Goal: Task Accomplishment & Management: Use online tool/utility

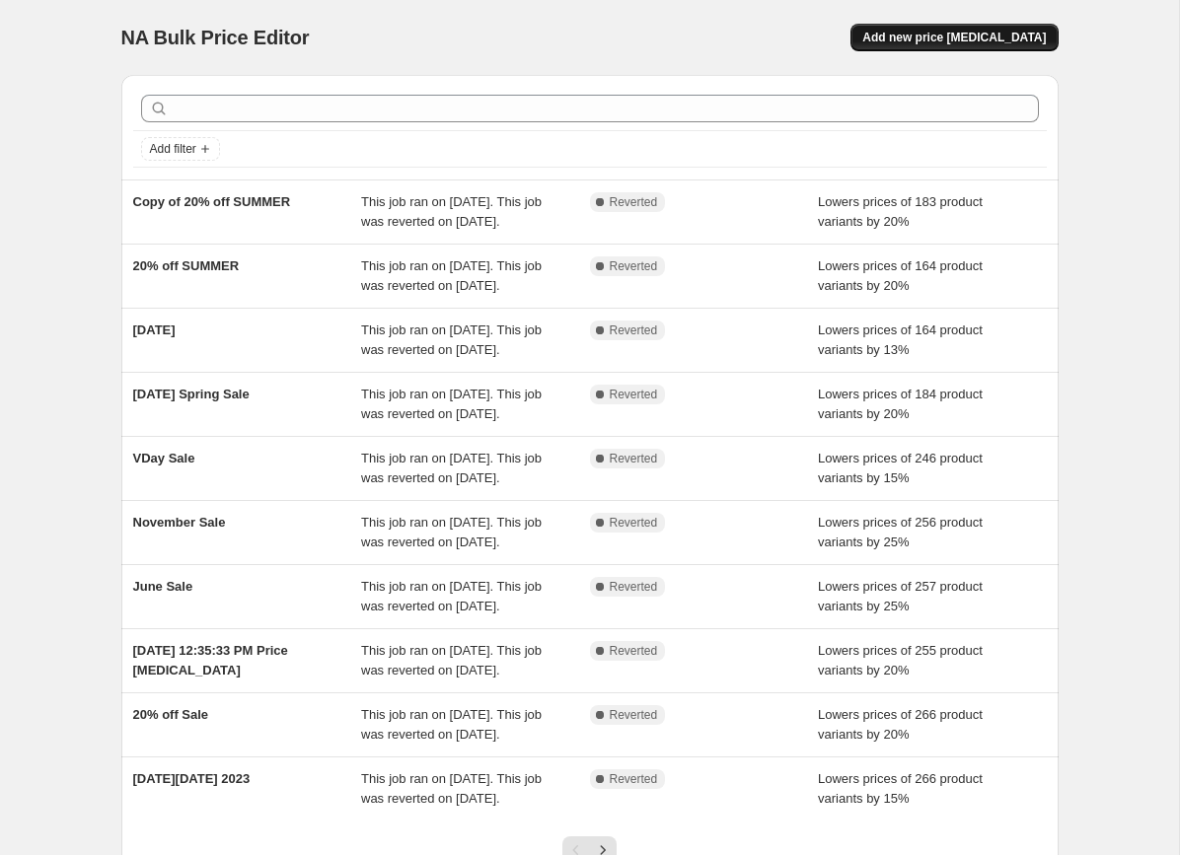
click at [929, 37] on span "Add new price [MEDICAL_DATA]" at bounding box center [954, 38] width 184 height 16
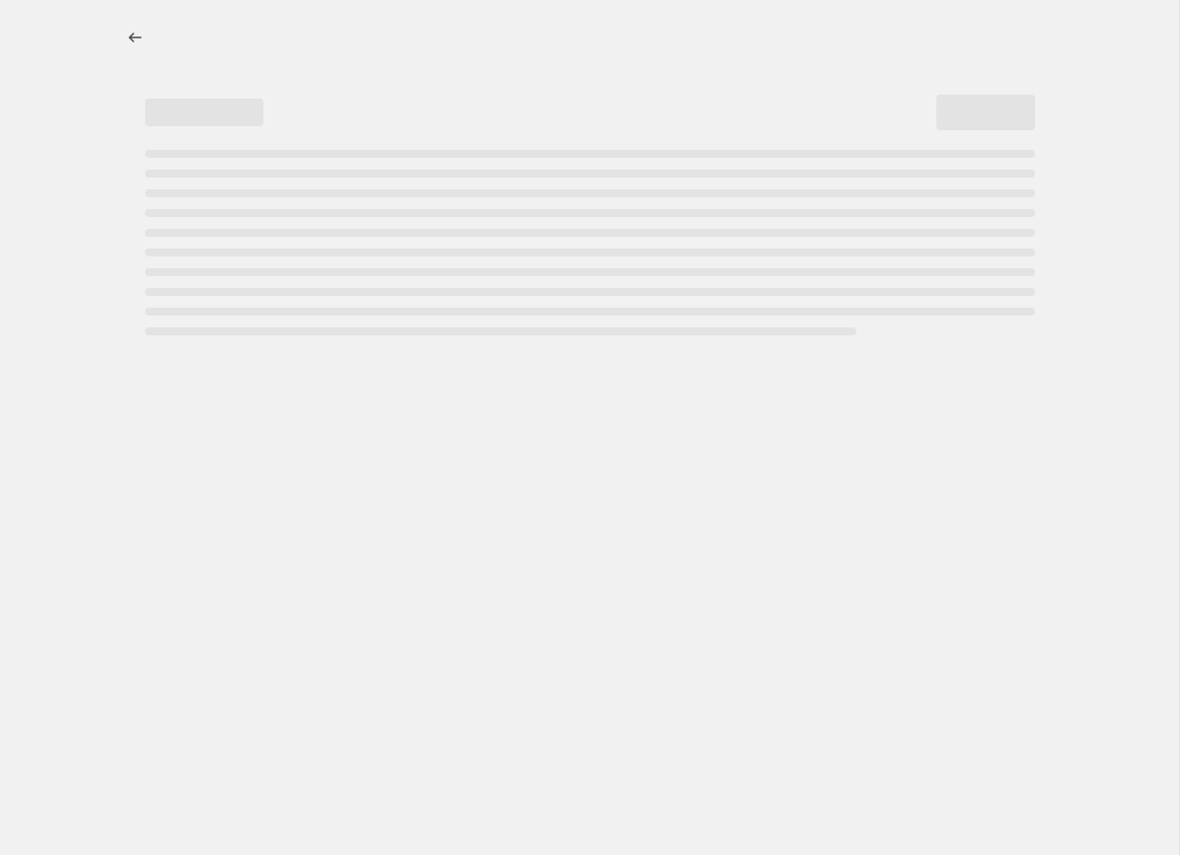
select select "percentage"
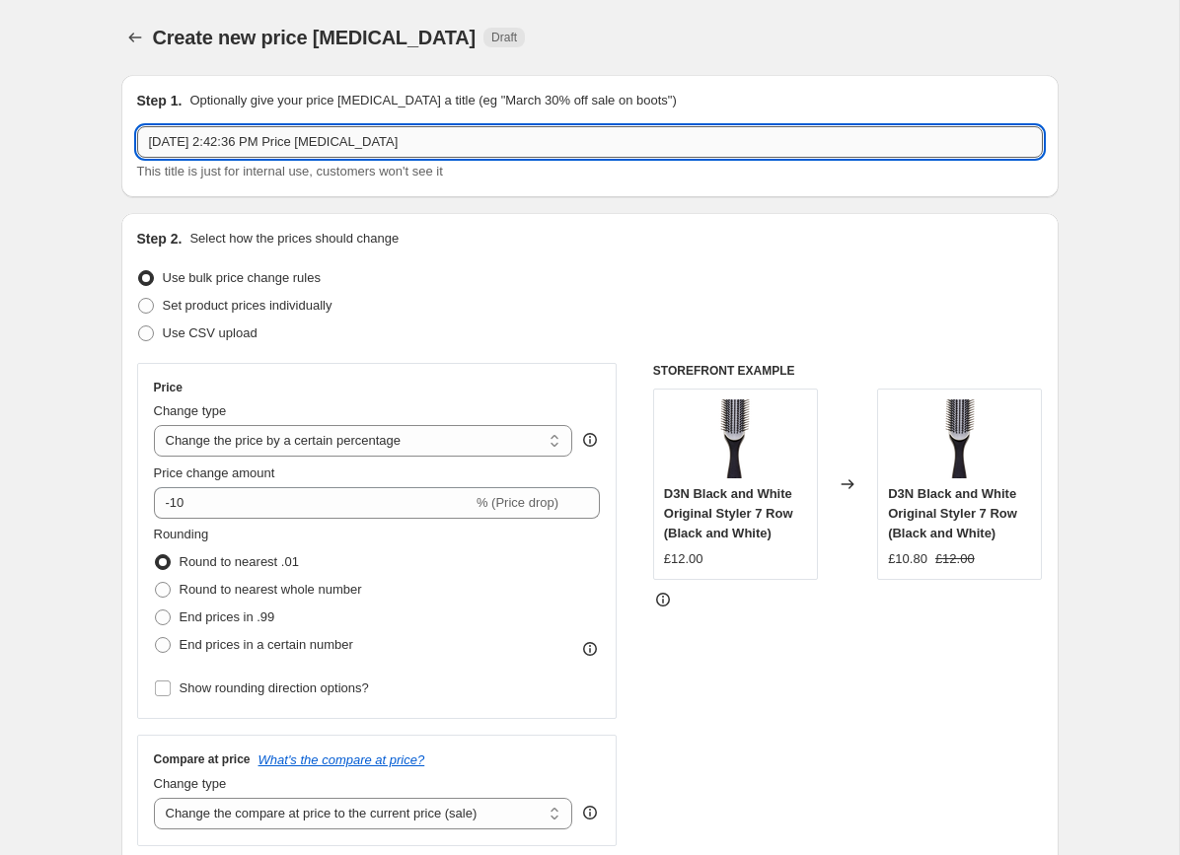
click at [181, 146] on input "[DATE] 2:42:36 PM Price [MEDICAL_DATA]" at bounding box center [590, 142] width 906 height 32
type input "Payday End of Summer 15% 29-2"
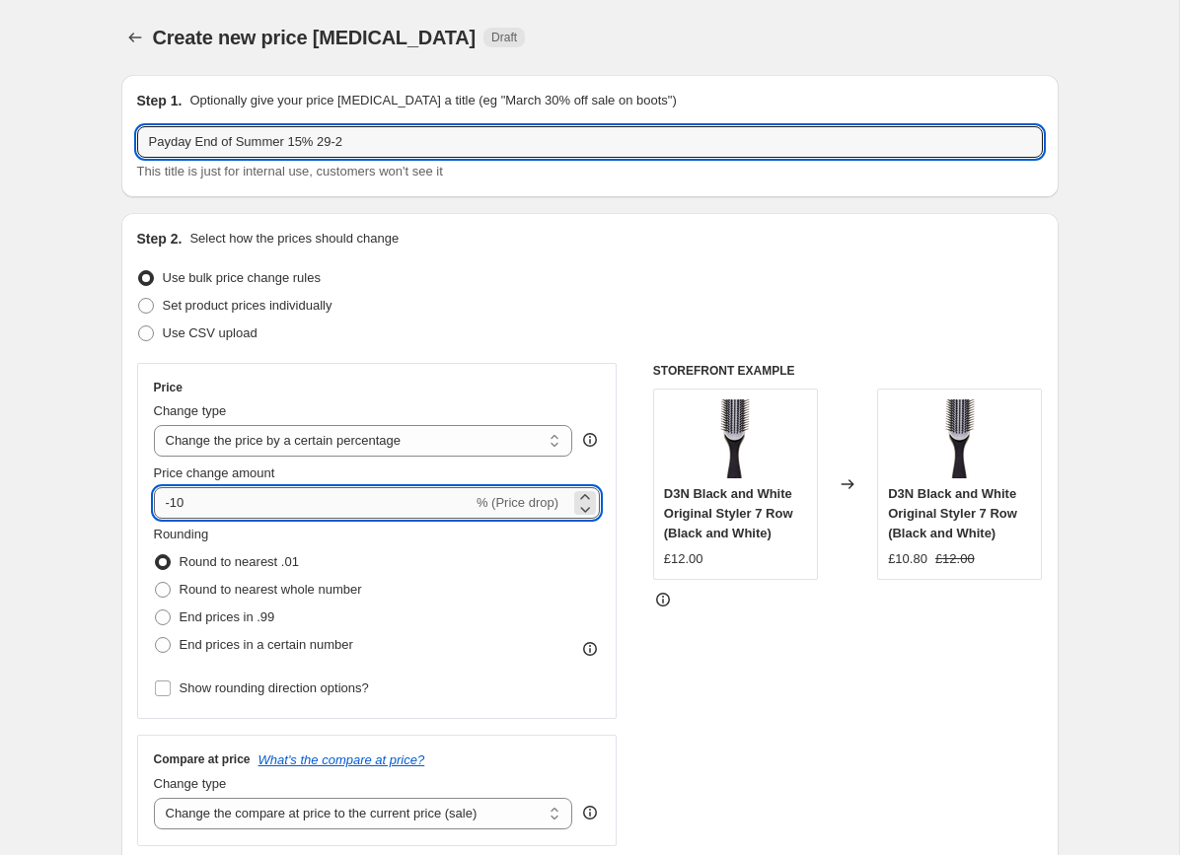
click at [278, 503] on input "-10" at bounding box center [313, 503] width 319 height 32
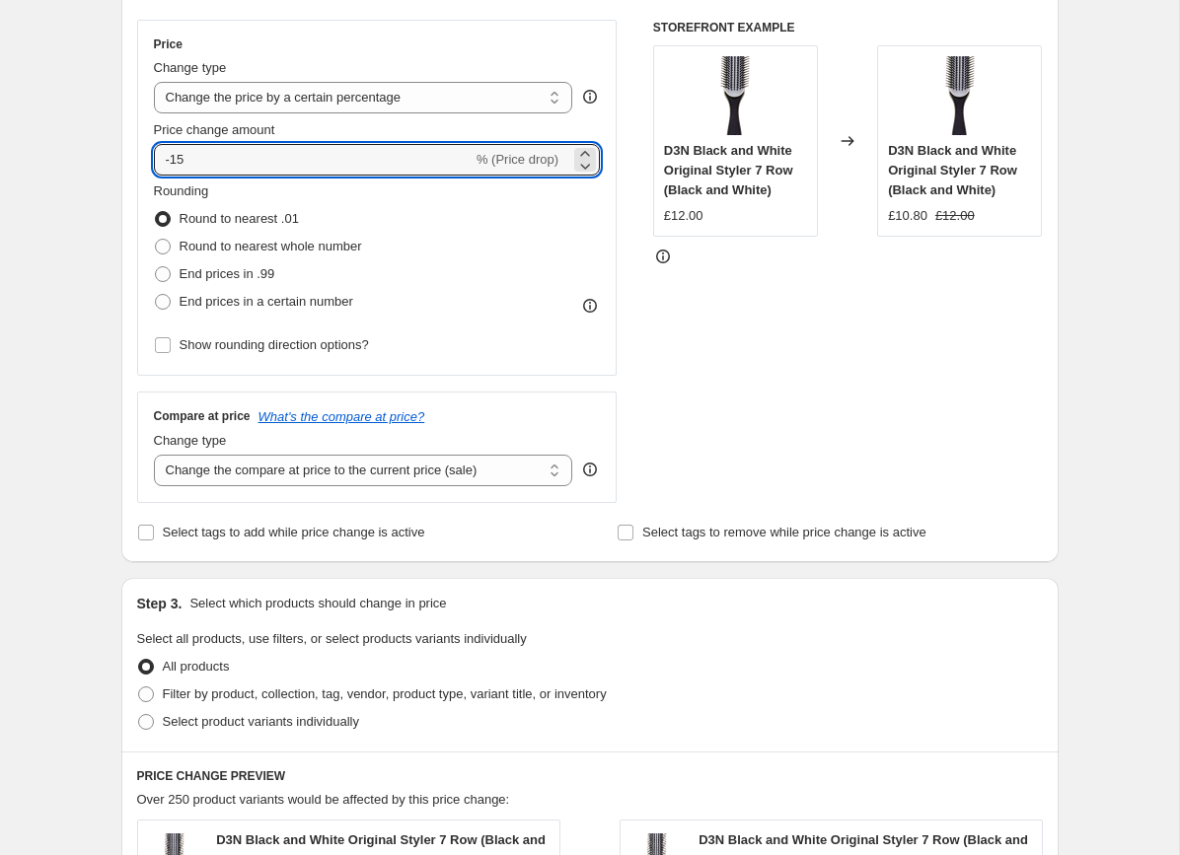
scroll to position [350, 0]
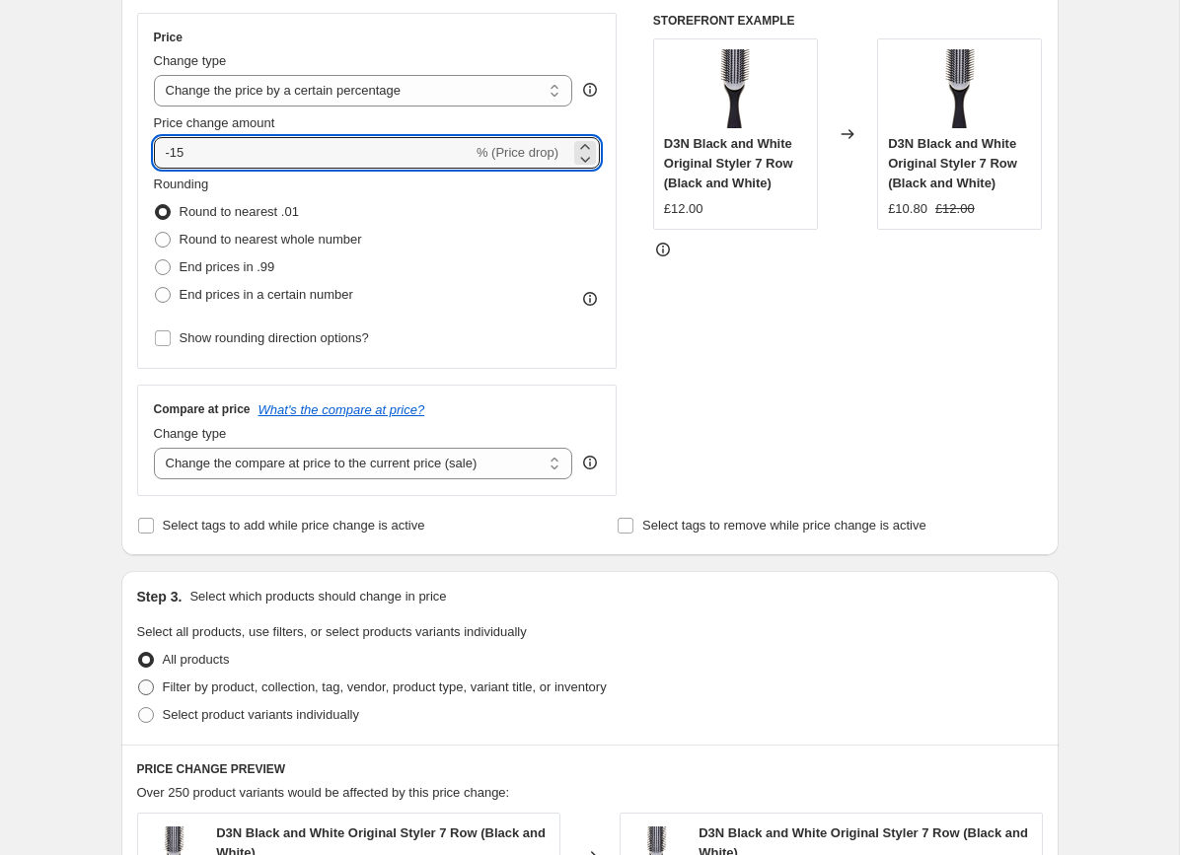
type input "-15"
click at [274, 694] on span "Filter by product, collection, tag, vendor, product type, variant title, or inv…" at bounding box center [385, 687] width 444 height 15
click at [139, 681] on input "Filter by product, collection, tag, vendor, product type, variant title, or inv…" at bounding box center [138, 680] width 1 height 1
radio input "true"
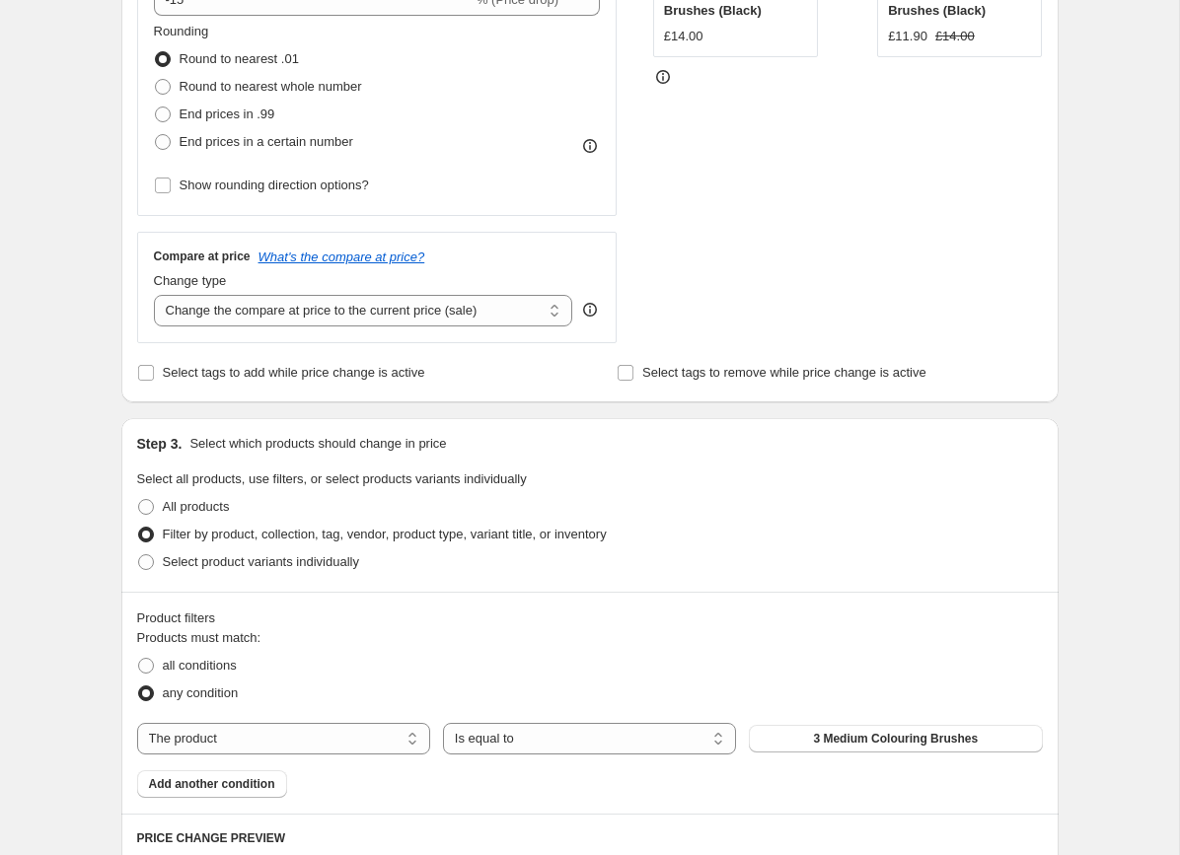
scroll to position [505, 0]
select select "collection"
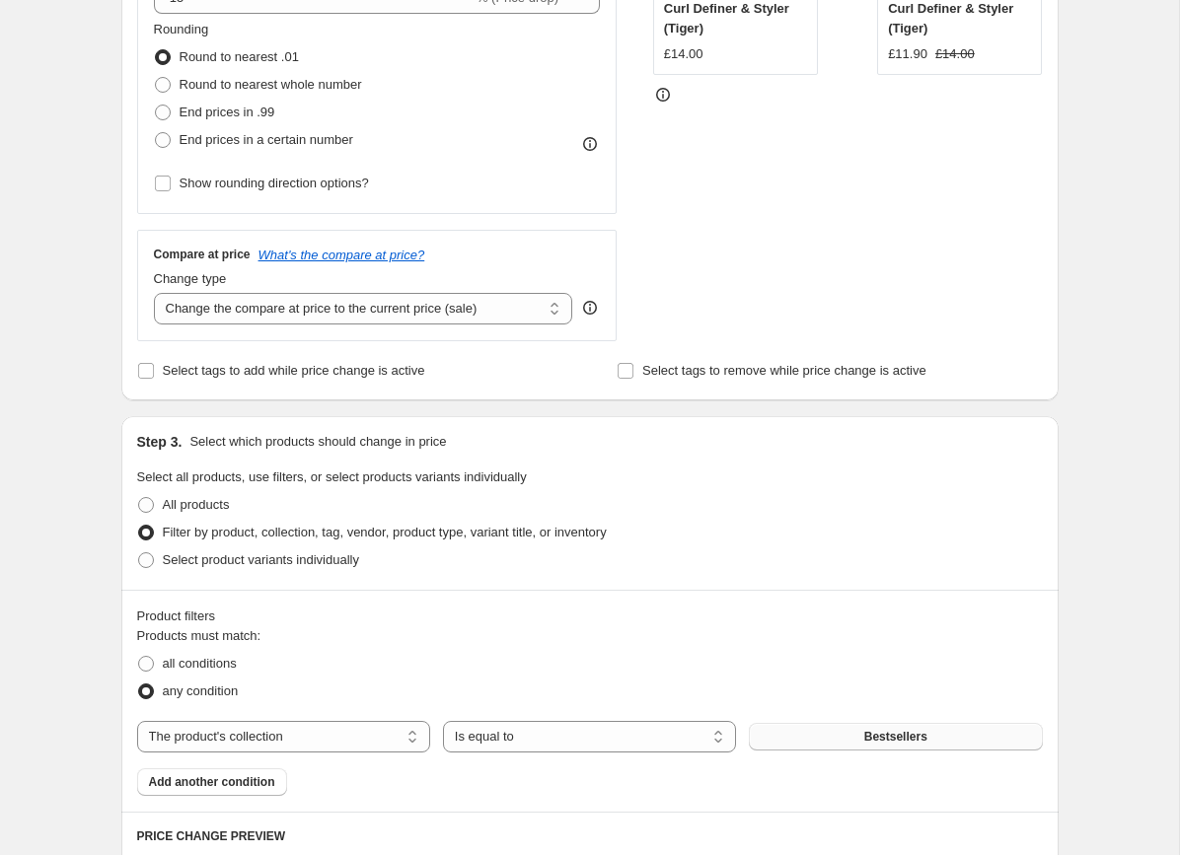
click at [885, 727] on button "Bestsellers" at bounding box center [895, 737] width 293 height 28
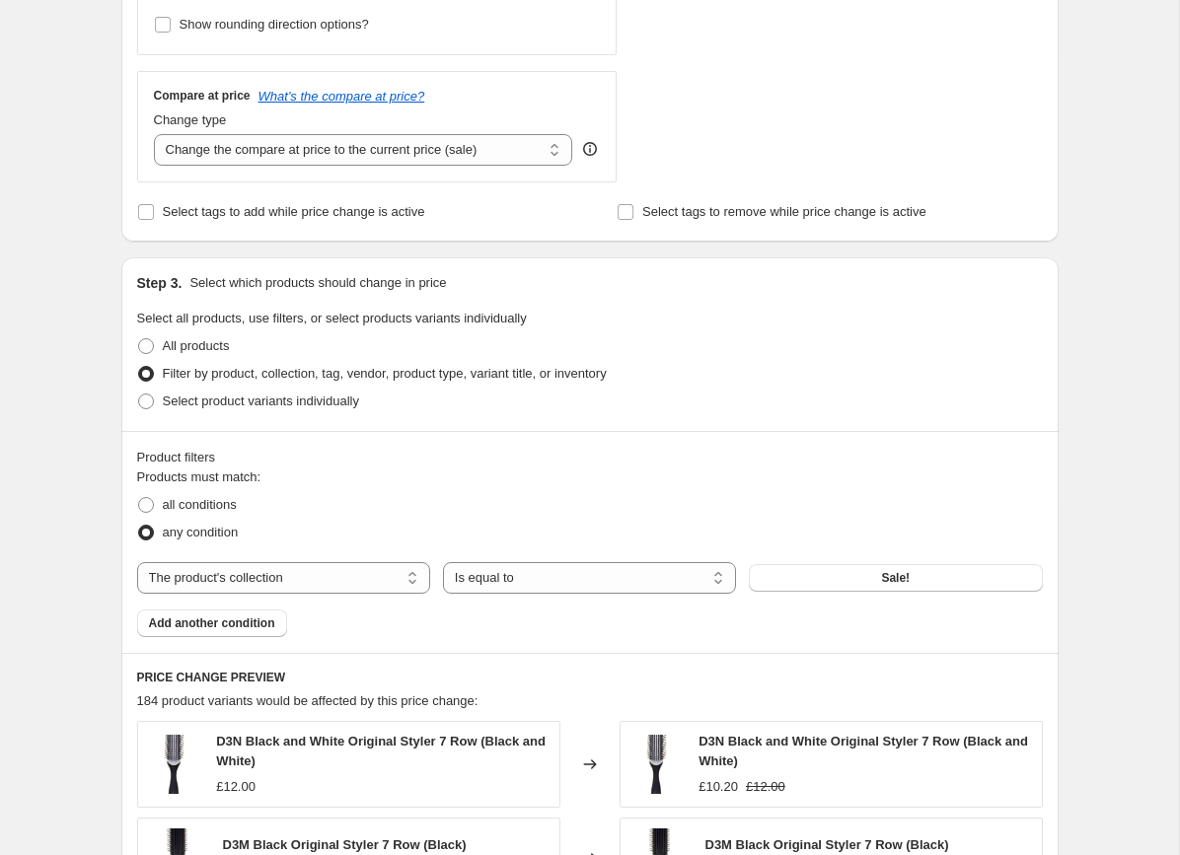
scroll to position [677, 0]
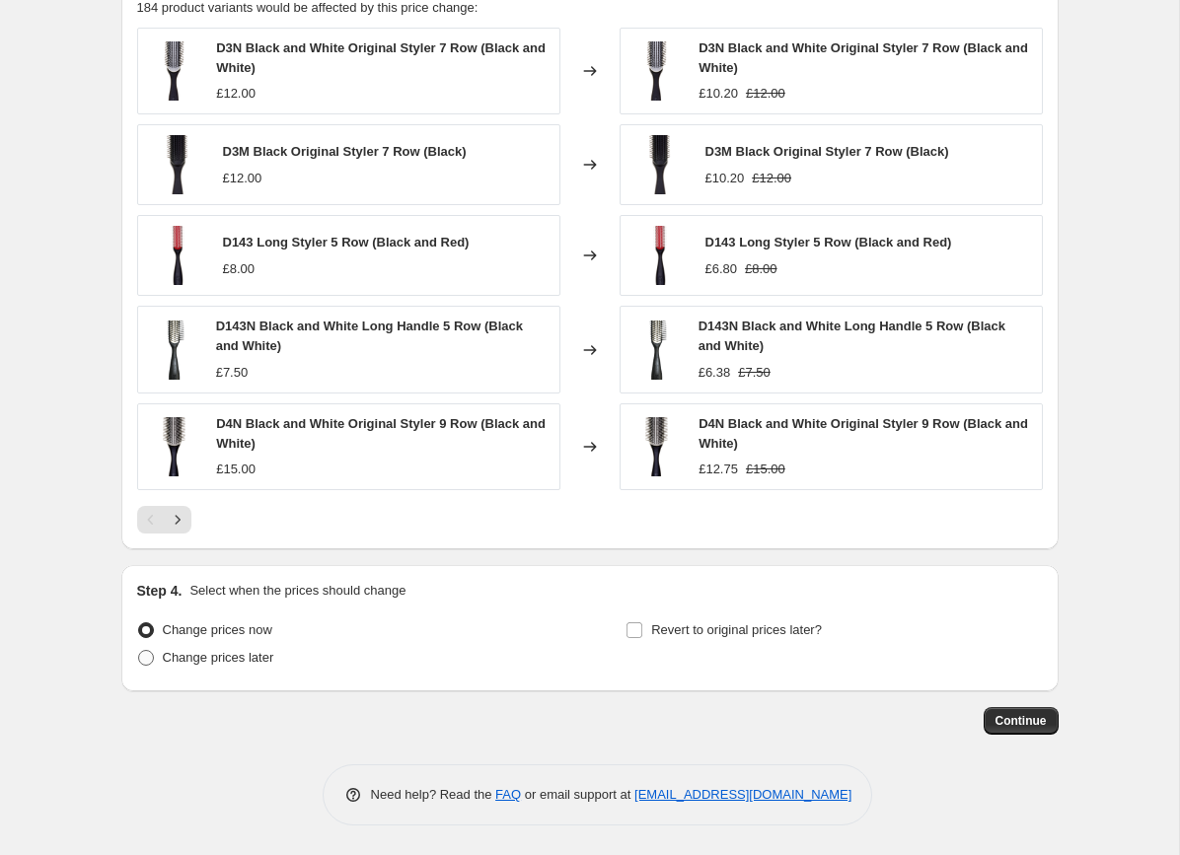
click at [165, 649] on span "Change prices later" at bounding box center [218, 658] width 111 height 20
click at [139, 650] on input "Change prices later" at bounding box center [138, 650] width 1 height 1
radio input "true"
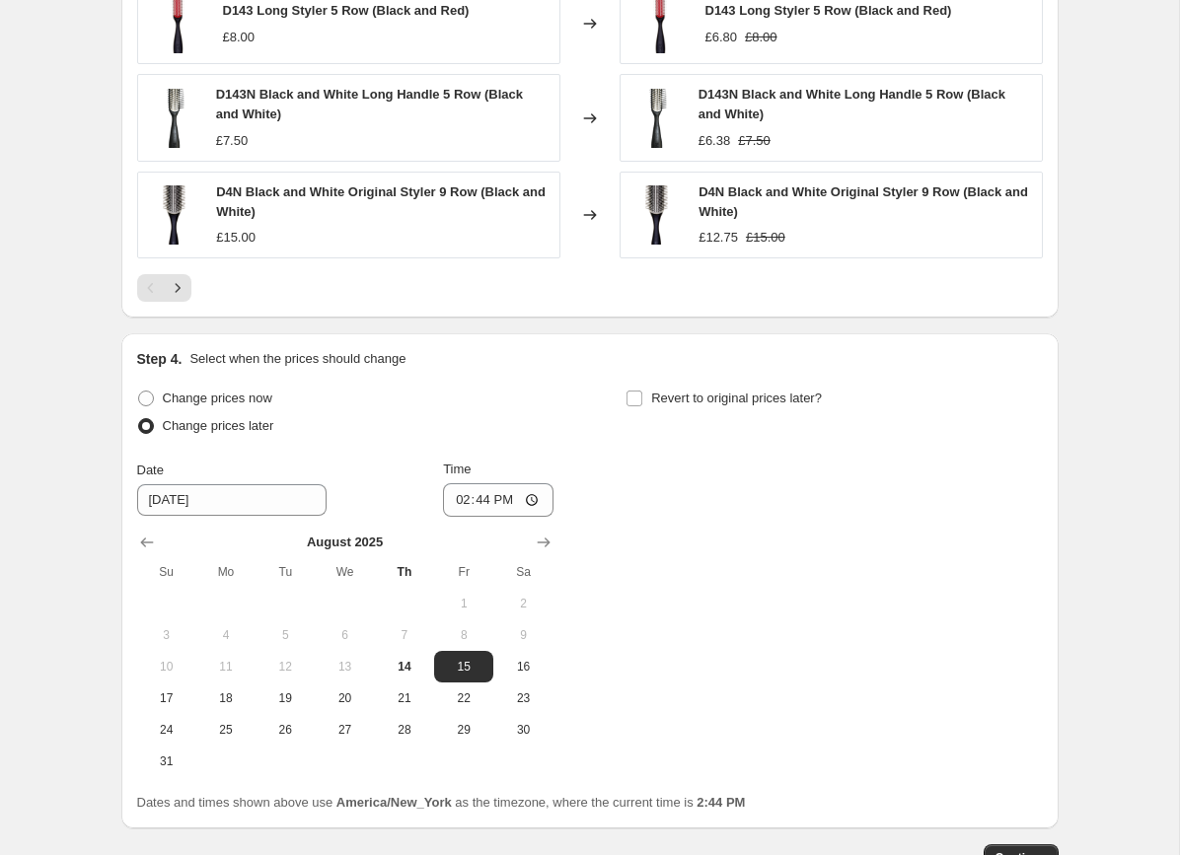
scroll to position [1637, 0]
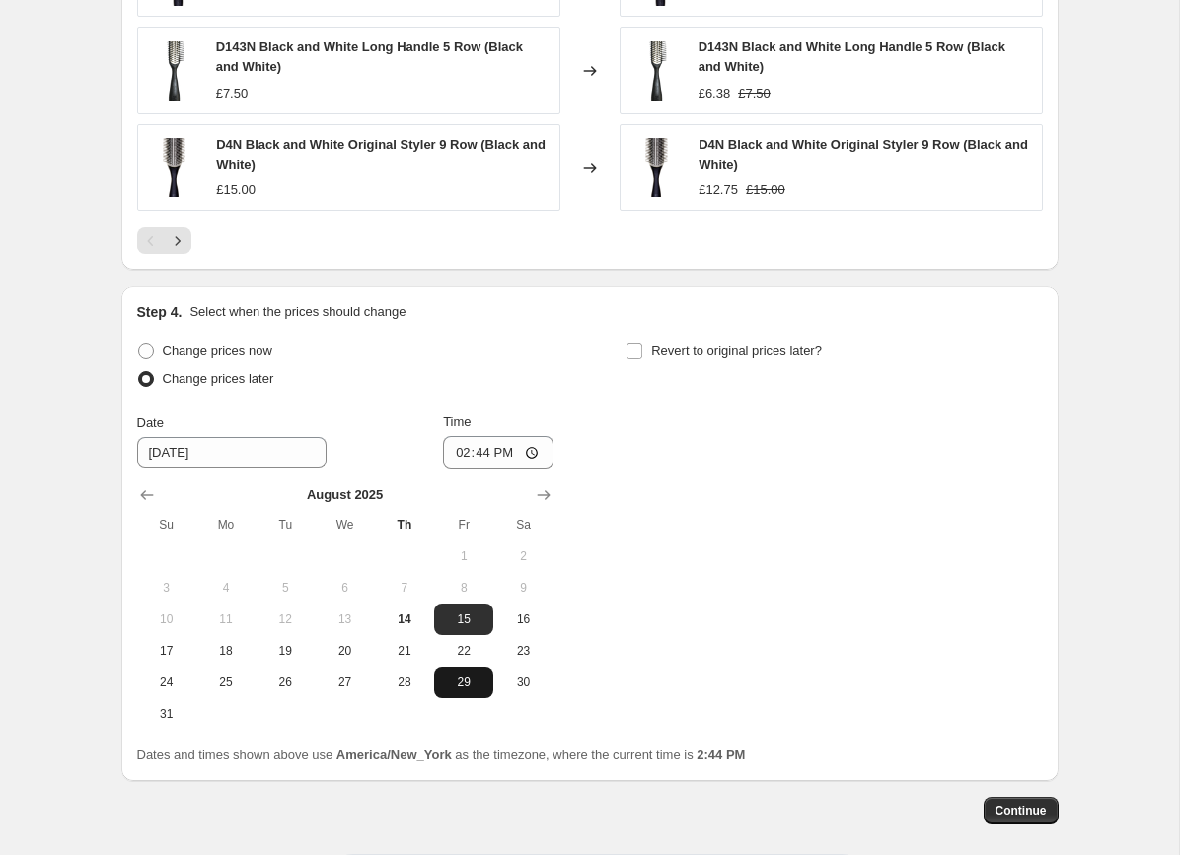
click at [458, 677] on span "29" at bounding box center [463, 683] width 43 height 16
type input "[DATE]"
click at [487, 459] on input "14:44" at bounding box center [498, 453] width 111 height 34
type input "00:00"
click at [700, 349] on span "Revert to original prices later?" at bounding box center [736, 350] width 171 height 15
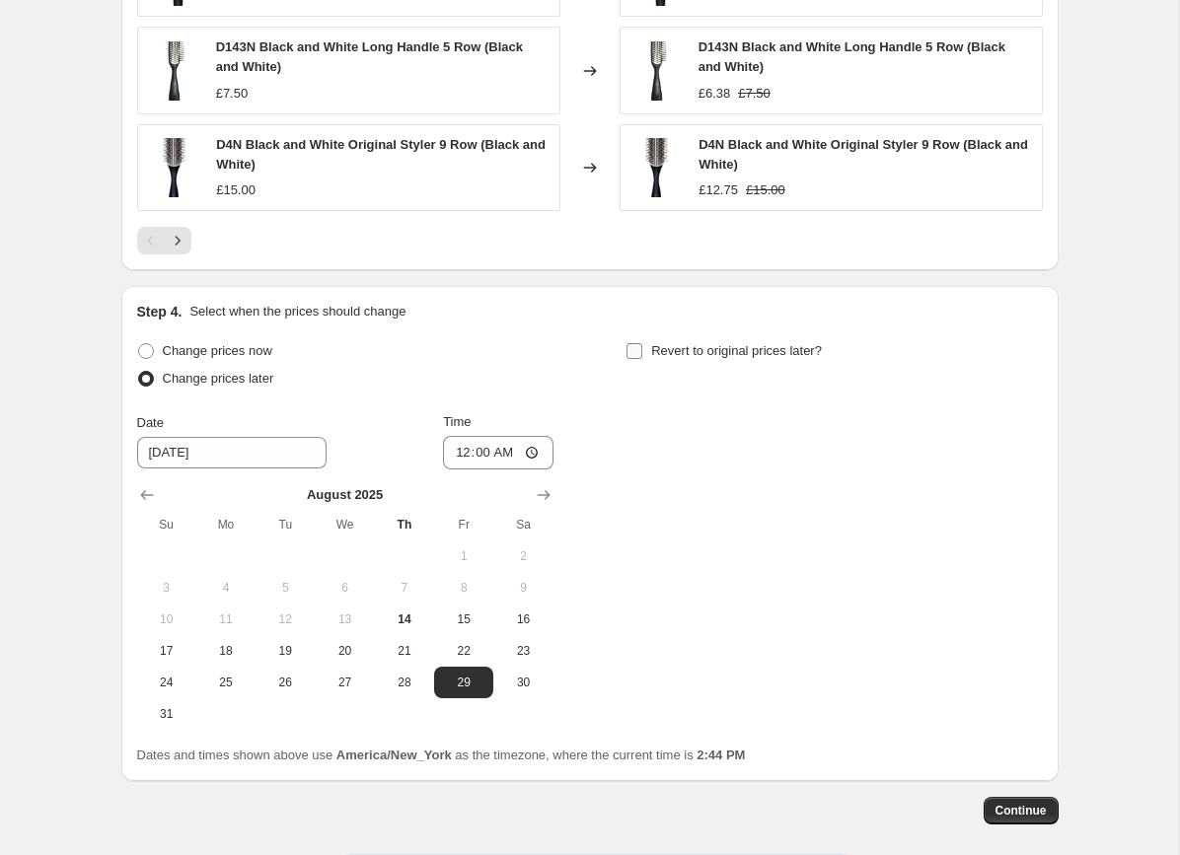
click at [642, 349] on input "Revert to original prices later?" at bounding box center [635, 351] width 16 height 16
checkbox input "true"
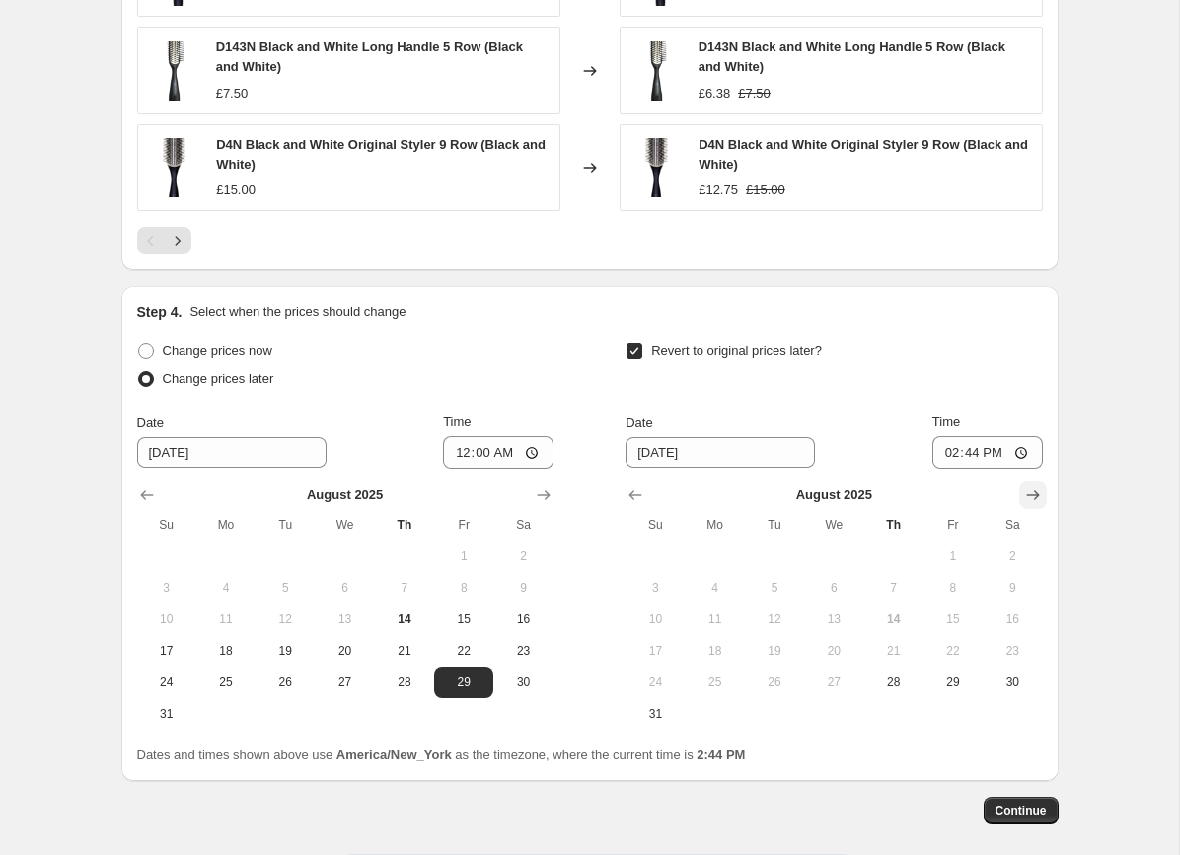
click at [1029, 493] on icon "Show next month, September 2025" at bounding box center [1033, 495] width 20 height 20
click at [842, 557] on span "3" at bounding box center [833, 557] width 43 height 16
type input "[DATE]"
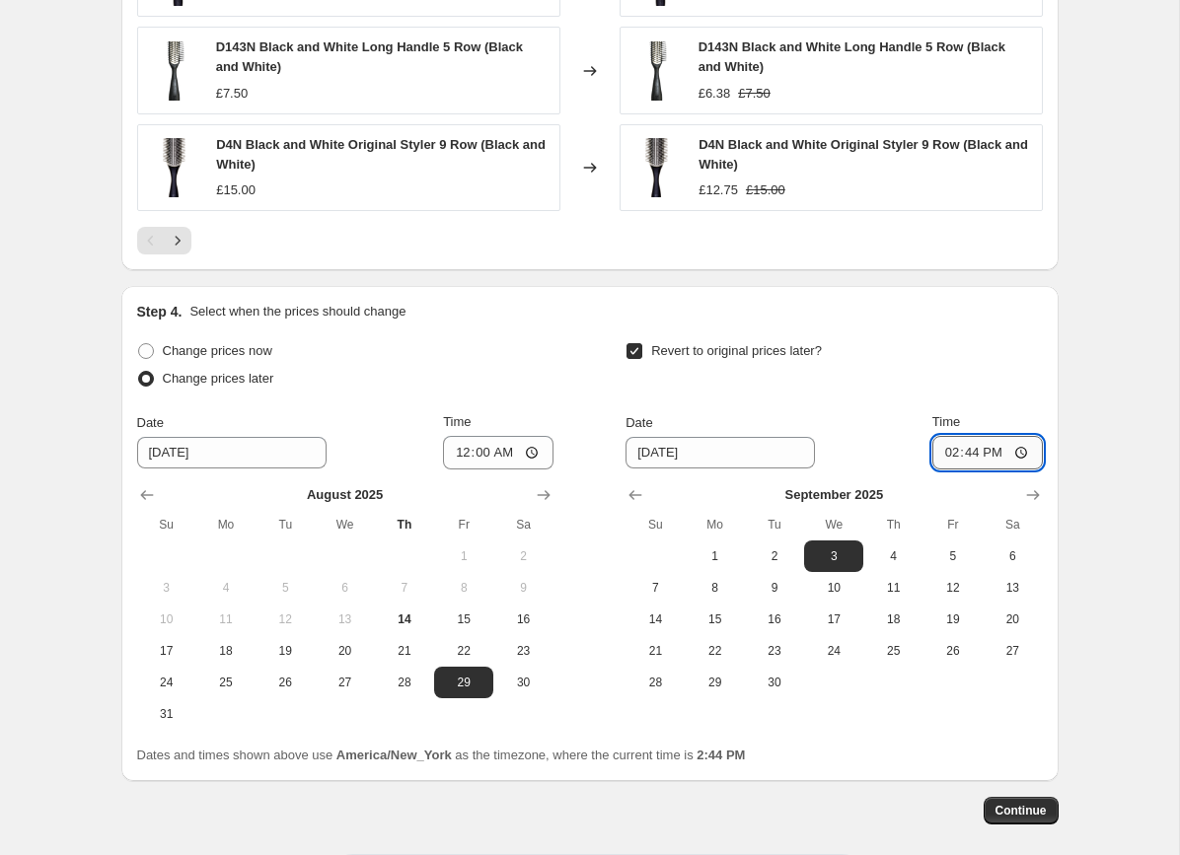
click at [969, 452] on input "14:44" at bounding box center [987, 453] width 111 height 34
click at [1003, 451] on input "21:44" at bounding box center [987, 453] width 111 height 34
click at [1028, 456] on input "21:00" at bounding box center [987, 453] width 111 height 34
type input "09:00"
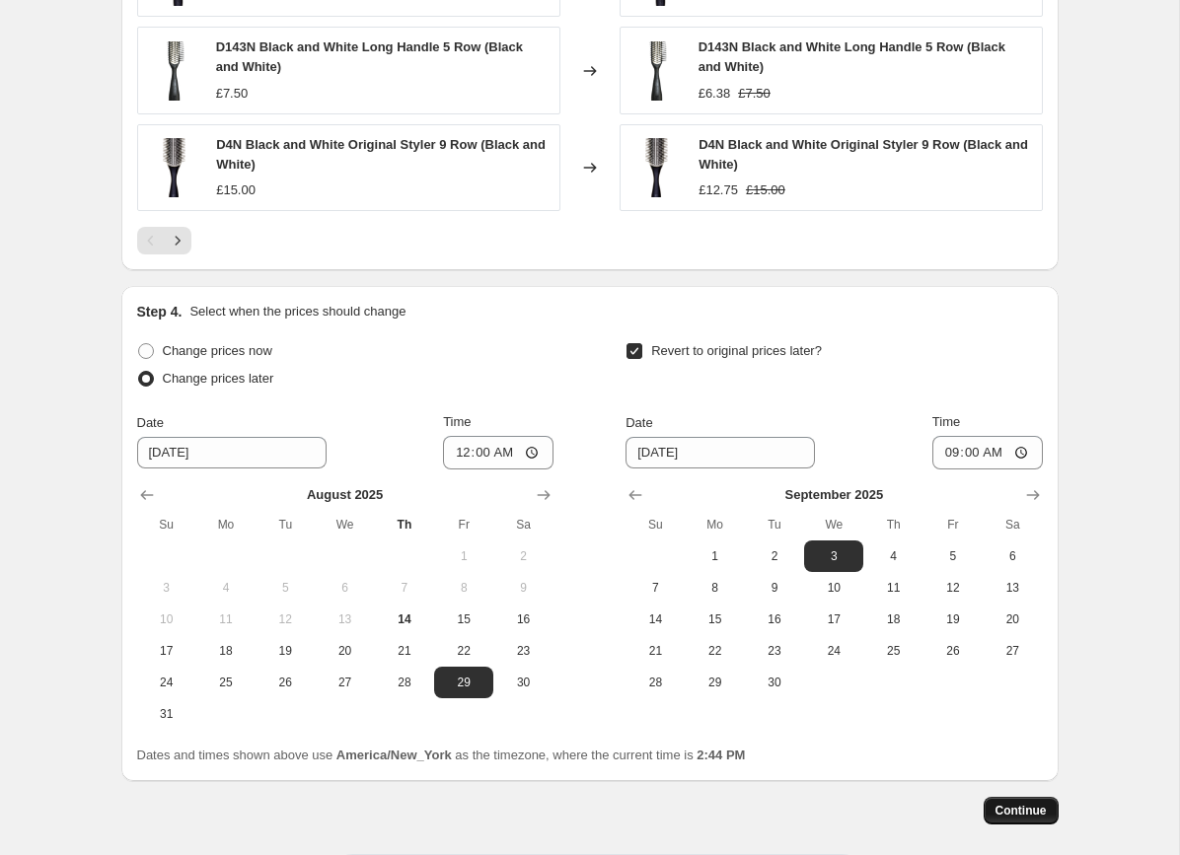
click at [1012, 809] on span "Continue" at bounding box center [1021, 811] width 51 height 16
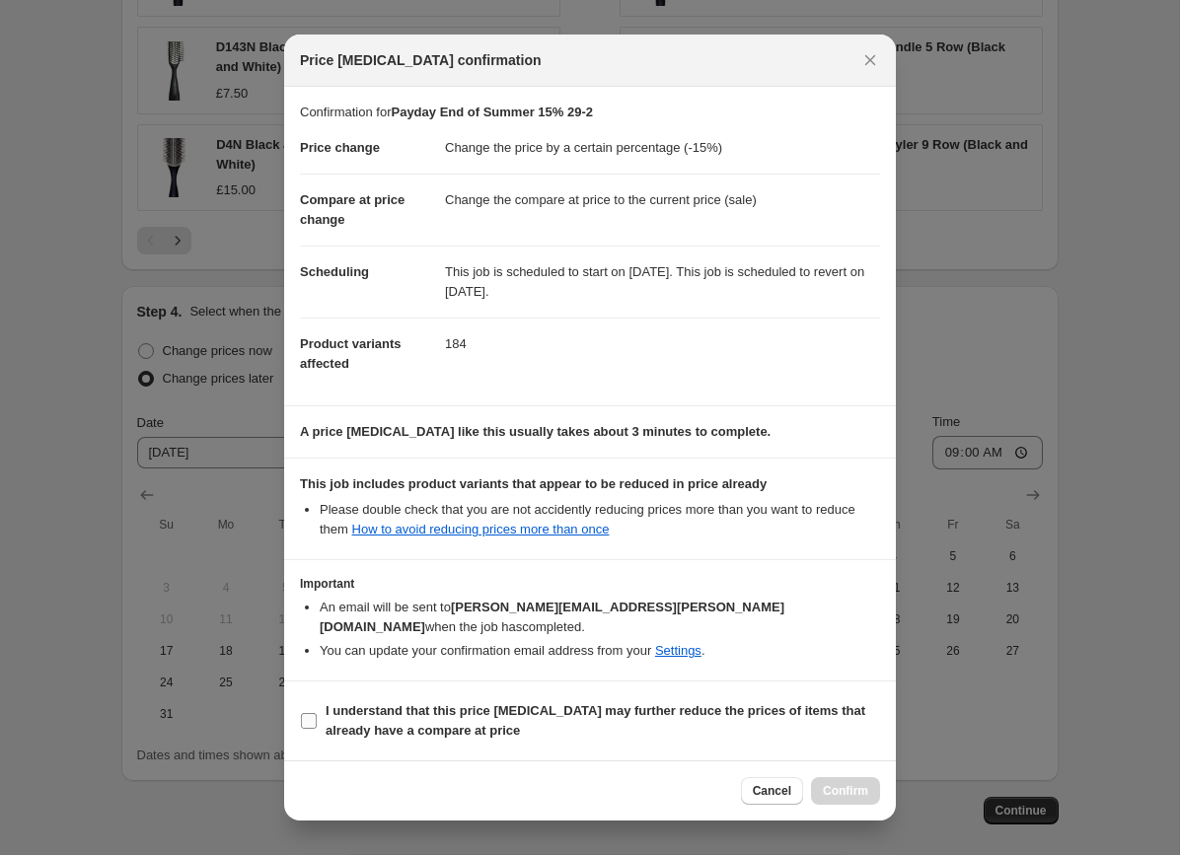
click at [471, 704] on b "I understand that this price [MEDICAL_DATA] may further reduce the prices of it…" at bounding box center [596, 721] width 540 height 35
click at [317, 713] on input "I understand that this price [MEDICAL_DATA] may further reduce the prices of it…" at bounding box center [309, 721] width 16 height 16
checkbox input "true"
click at [856, 792] on button "Confirm" at bounding box center [845, 792] width 69 height 28
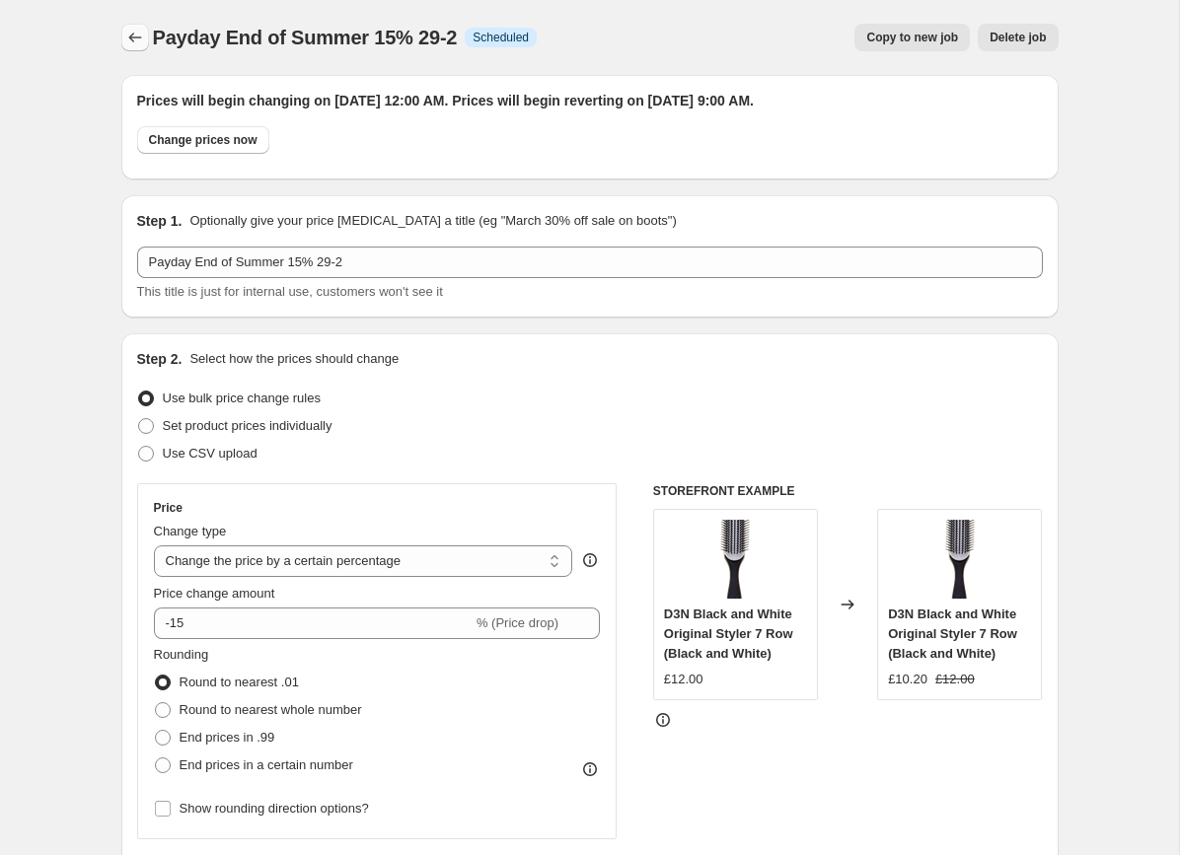
click at [134, 48] on button "Price change jobs" at bounding box center [135, 38] width 28 height 28
